Goal: Navigation & Orientation: Find specific page/section

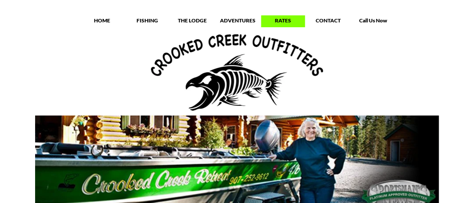
click at [273, 20] on p "RATES" at bounding box center [283, 20] width 44 height 7
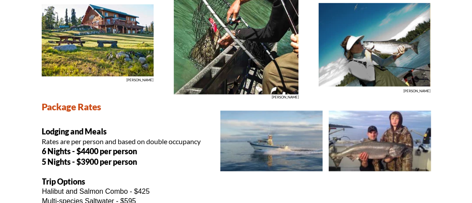
scroll to position [136, 0]
